Goal: Book appointment/travel/reservation

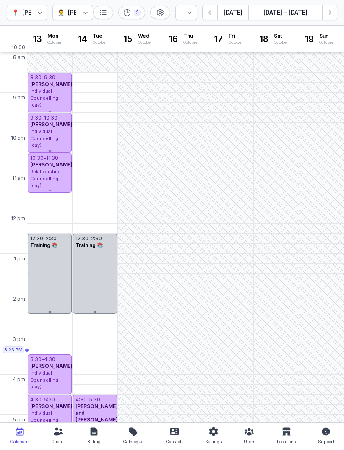
select select "week"
click at [207, 18] on button "button" at bounding box center [209, 12] width 15 height 15
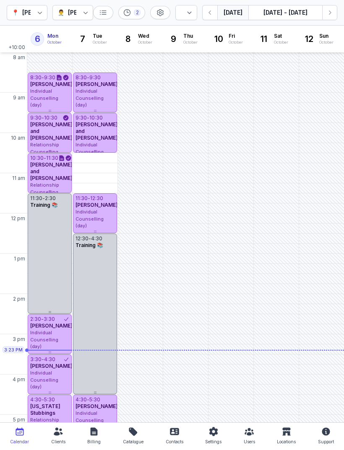
click at [210, 14] on icon "button" at bounding box center [210, 12] width 8 height 8
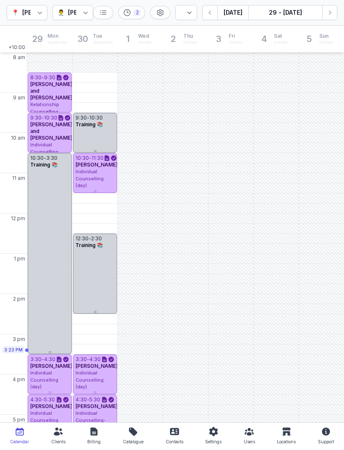
click at [237, 12] on button "[DATE]" at bounding box center [232, 12] width 31 height 15
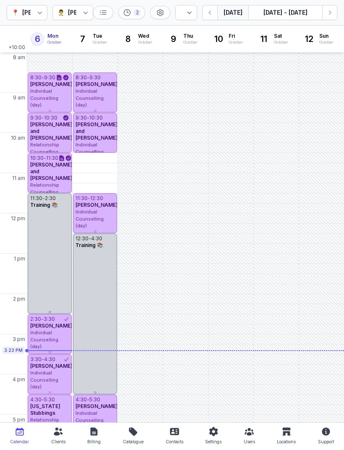
click at [58, 332] on div "Individual Counselling (day)" at bounding box center [49, 339] width 39 height 21
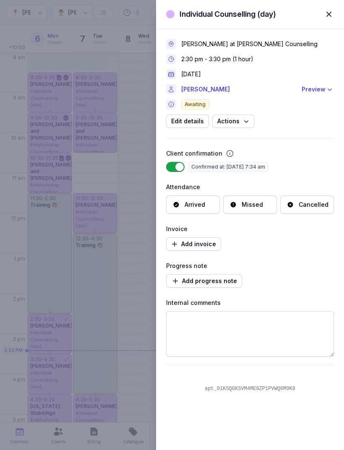
click at [195, 206] on div "Arrived" at bounding box center [195, 205] width 21 height 8
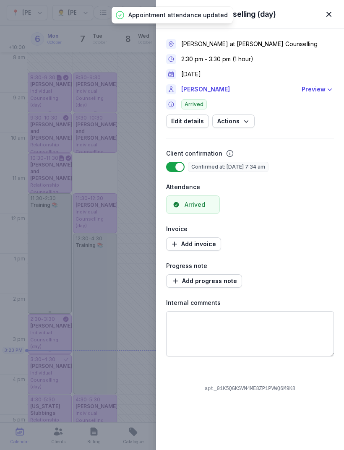
click at [335, 13] on span "button" at bounding box center [329, 14] width 18 height 18
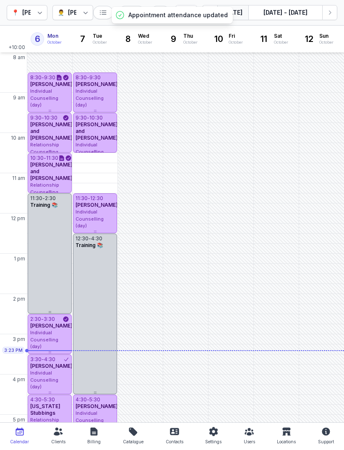
click at [327, 10] on icon "button" at bounding box center [330, 12] width 8 height 8
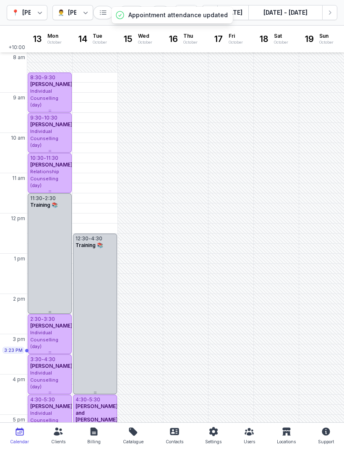
click at [329, 12] on icon "button" at bounding box center [330, 12] width 8 height 8
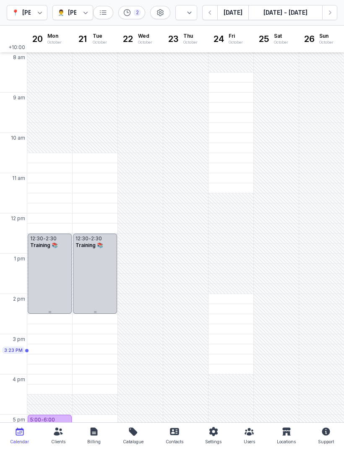
click at [52, 315] on div "2:30 PM - Mon" at bounding box center [49, 319] width 40 height 8
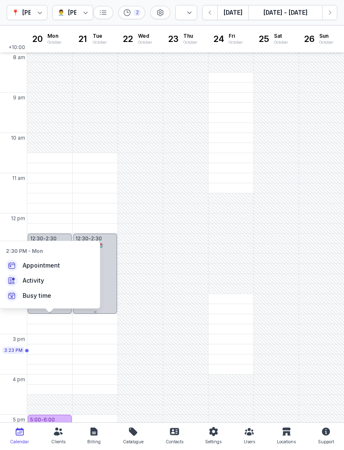
click at [52, 263] on span "Appointment" at bounding box center [41, 265] width 37 height 8
select select
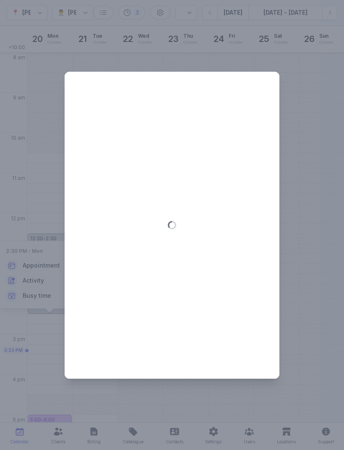
type input "[DATE]"
select select "14:30"
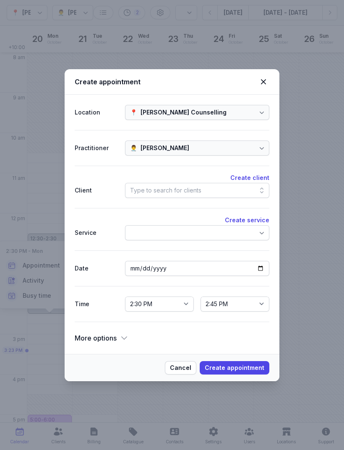
click at [209, 191] on div "Type to search for clients" at bounding box center [197, 190] width 144 height 15
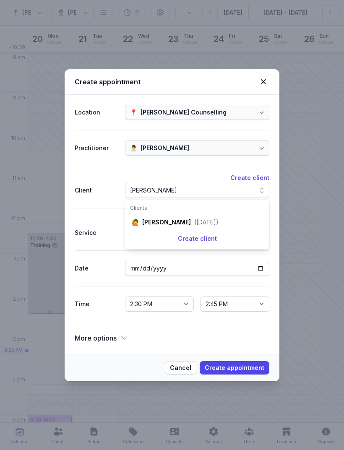
type input "[PERSON_NAME]"
click at [204, 224] on div "([DATE])" at bounding box center [206, 222] width 24 height 8
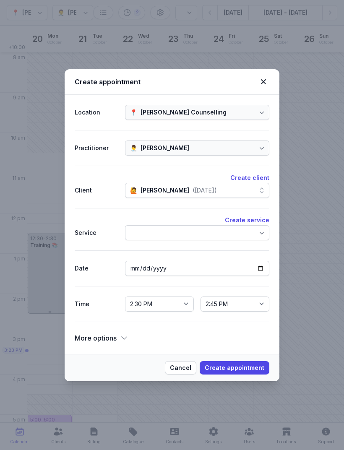
click at [205, 240] on div at bounding box center [197, 232] width 144 height 15
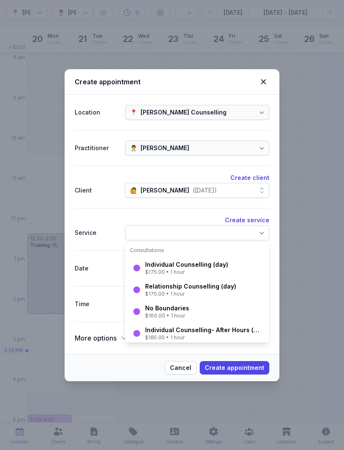
click at [204, 268] on div "Individual Counselling (day)" at bounding box center [186, 265] width 83 height 8
select select "15:30"
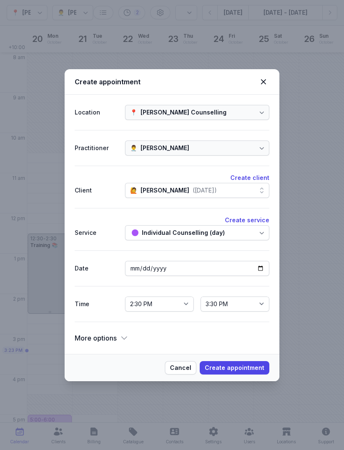
click at [249, 368] on span "Create appointment" at bounding box center [235, 368] width 60 height 10
select select
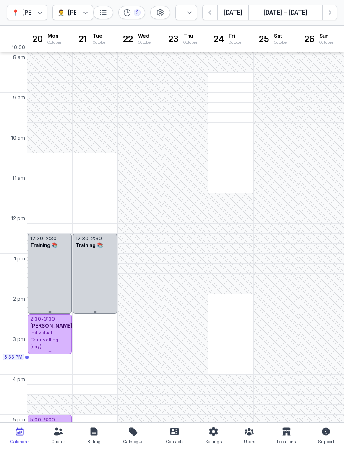
click at [230, 13] on button "[DATE]" at bounding box center [232, 12] width 31 height 15
